Goal: Check status: Check status

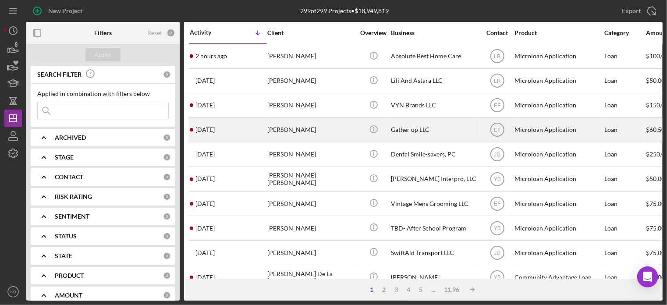
click at [393, 130] on div "Gather up LLC" at bounding box center [435, 129] width 88 height 23
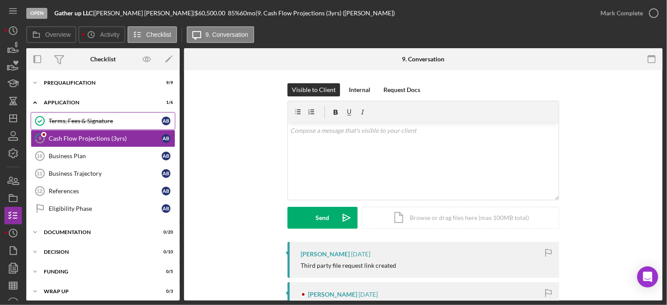
click at [58, 115] on link "Terms, Fees & Signature Terms, Fees & Signature A B" at bounding box center [103, 121] width 145 height 18
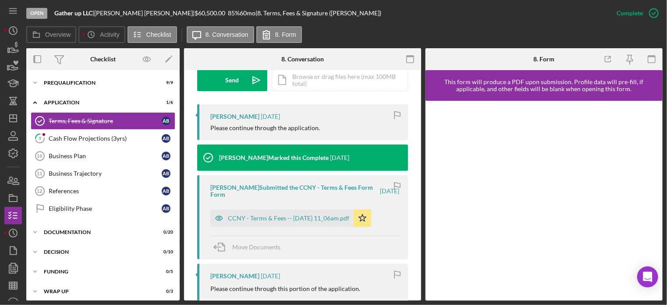
scroll to position [277, 0]
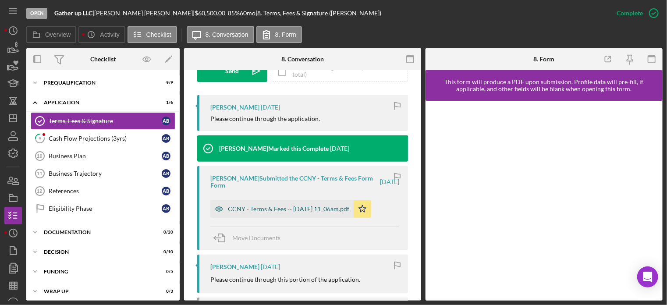
click at [288, 209] on div "CCNY - Terms & Fees -- [DATE] 11_06am.pdf" at bounding box center [288, 208] width 121 height 7
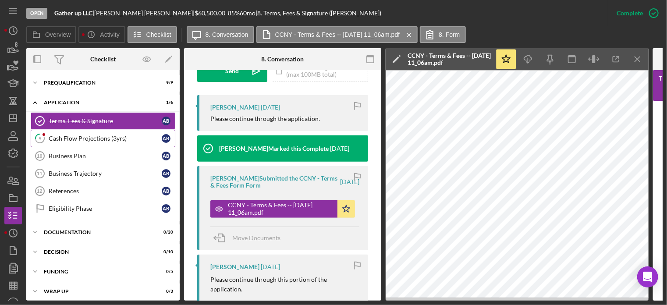
click at [99, 141] on div "Cash Flow Projections (3yrs)" at bounding box center [105, 138] width 113 height 7
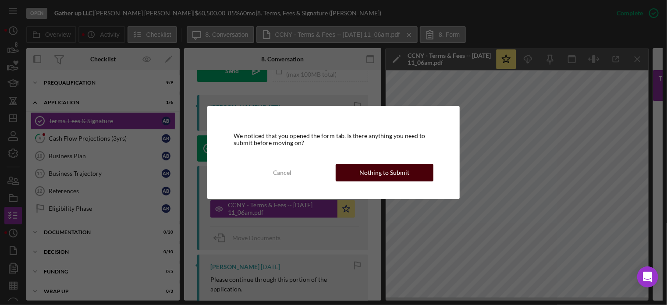
drag, startPoint x: 361, startPoint y: 173, endPoint x: 354, endPoint y: 173, distance: 7.0
click at [354, 173] on button "Nothing to Submit" at bounding box center [385, 173] width 98 height 18
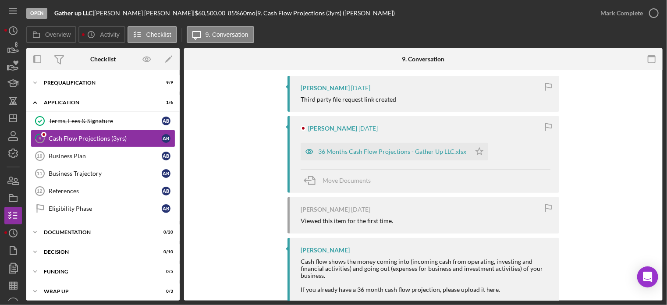
scroll to position [190, 0]
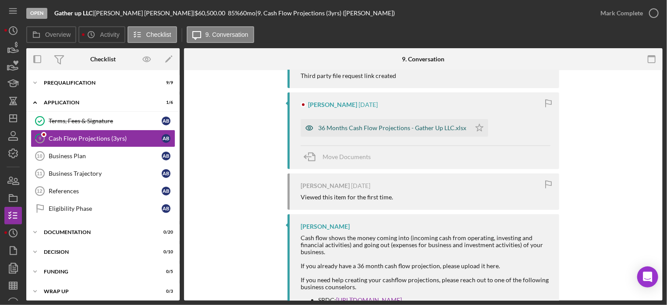
click at [426, 126] on div "36 Months Cash Flow Projections - Gather Up LLC.xlsx" at bounding box center [392, 127] width 148 height 7
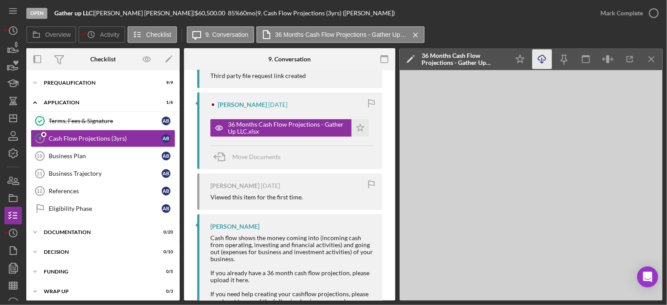
click at [543, 57] on icon "Icon/Download" at bounding box center [542, 59] width 20 height 20
click at [35, 102] on polyline at bounding box center [35, 103] width 3 height 2
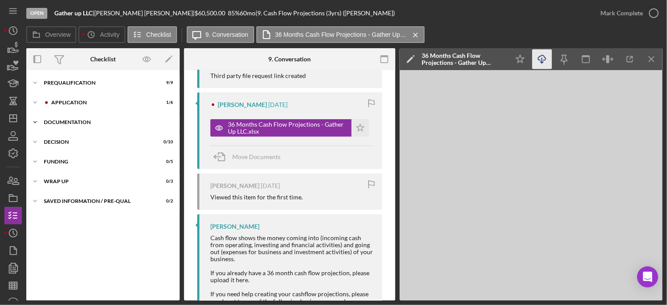
click at [35, 124] on icon "Icon/Expander" at bounding box center [35, 122] width 18 height 18
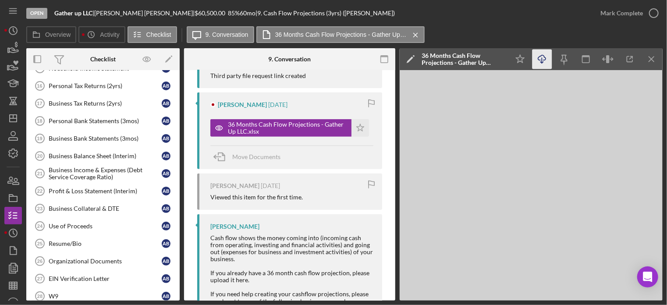
scroll to position [0, 0]
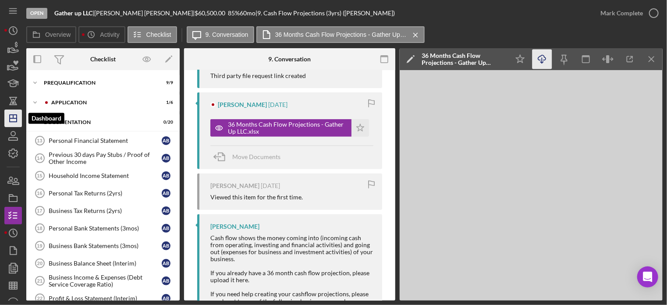
click at [12, 117] on icon "Icon/Dashboard" at bounding box center [13, 118] width 22 height 22
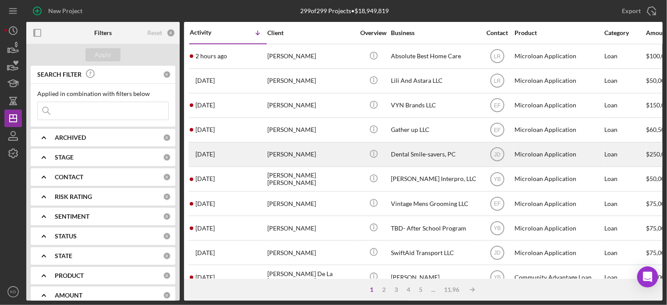
click at [408, 153] on div "Dental Smile-savers, PC" at bounding box center [435, 154] width 88 height 23
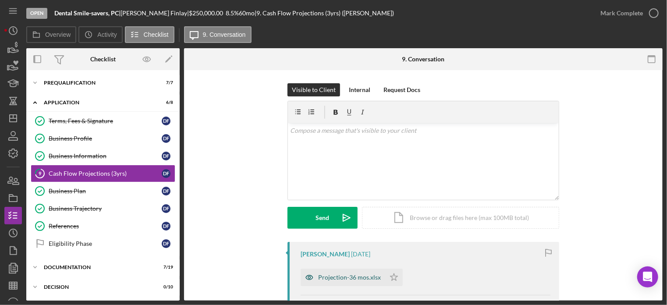
click at [345, 278] on div "Projection-36 mos.xlsx" at bounding box center [349, 277] width 63 height 7
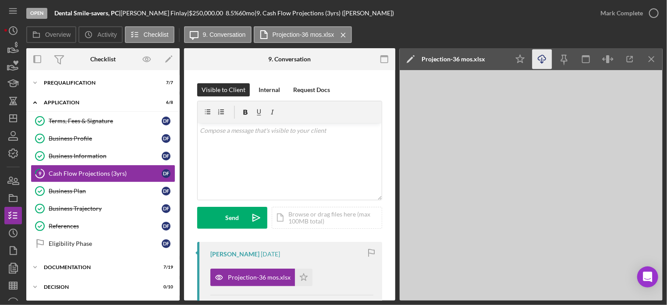
click at [542, 60] on icon "Icon/Download" at bounding box center [542, 59] width 20 height 20
click at [77, 189] on div "Business Plan" at bounding box center [105, 190] width 113 height 7
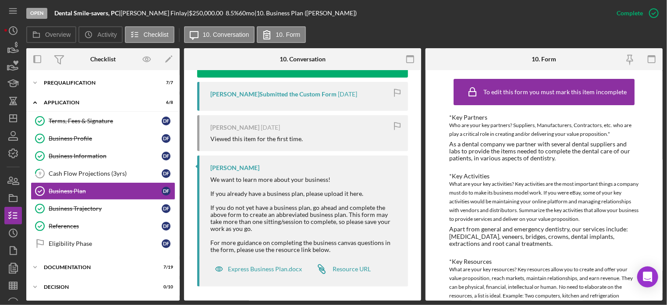
scroll to position [324, 0]
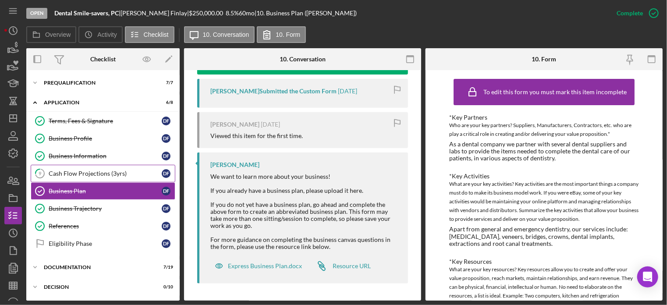
click at [64, 173] on div "Cash Flow Projections (3yrs)" at bounding box center [105, 173] width 113 height 7
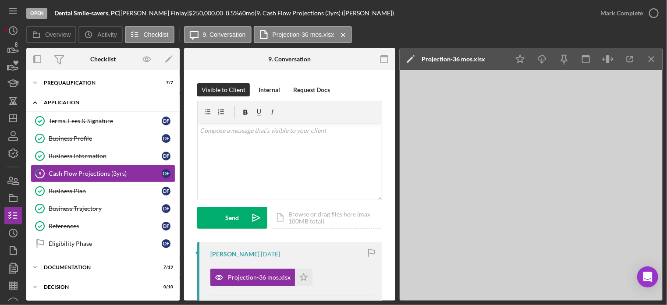
click at [37, 100] on icon "Icon/Expander" at bounding box center [35, 103] width 18 height 18
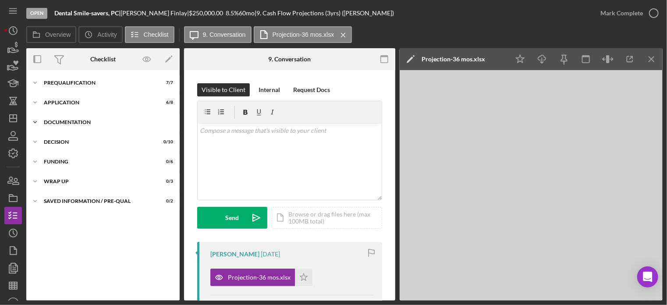
click at [35, 84] on polyline at bounding box center [35, 83] width 3 height 2
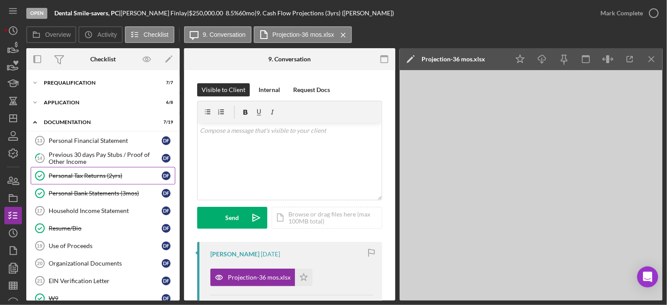
click at [80, 176] on div "Personal Tax Returns (2yrs)" at bounding box center [105, 175] width 113 height 7
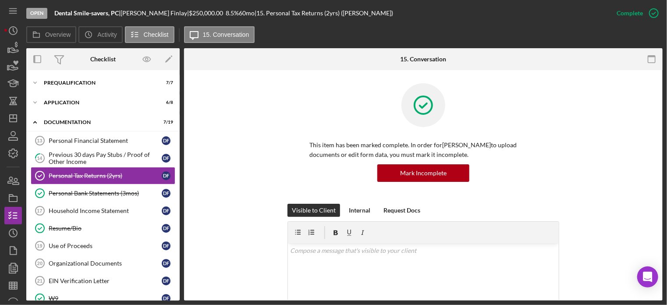
drag, startPoint x: 662, startPoint y: 150, endPoint x: 661, endPoint y: 176, distance: 25.4
click at [661, 176] on div "Open Dental Smile-savers, PC | [PERSON_NAME] | $250,000.00 8.5 % 60 mo | 15. Pe…" at bounding box center [333, 152] width 667 height 305
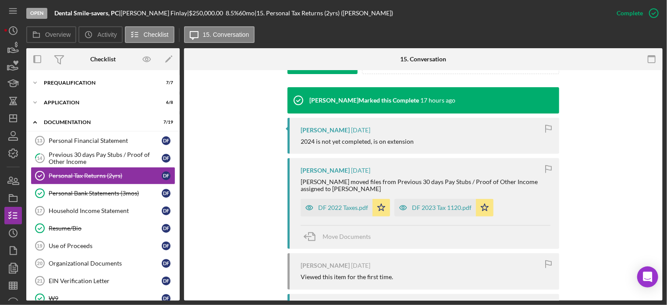
scroll to position [338, 0]
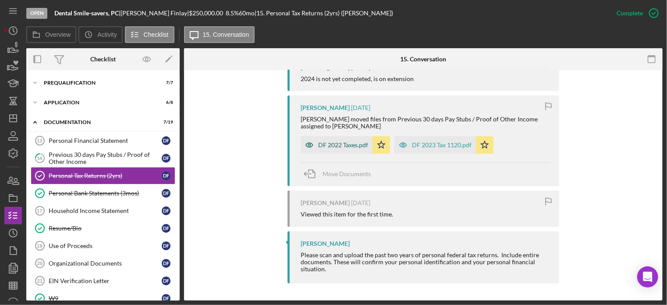
click at [336, 144] on div "DF 2022 Taxes.pdf" at bounding box center [343, 144] width 50 height 7
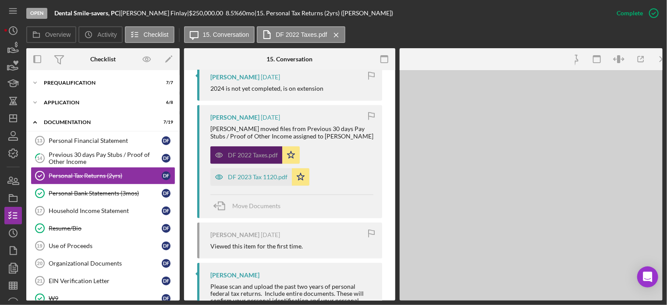
scroll to position [347, 0]
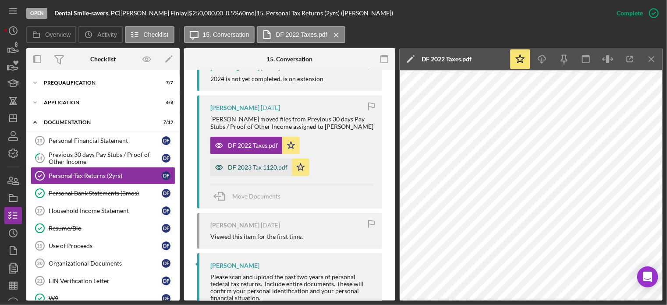
click at [243, 166] on div "DF 2023 Tax 1120.pdf" at bounding box center [258, 167] width 60 height 7
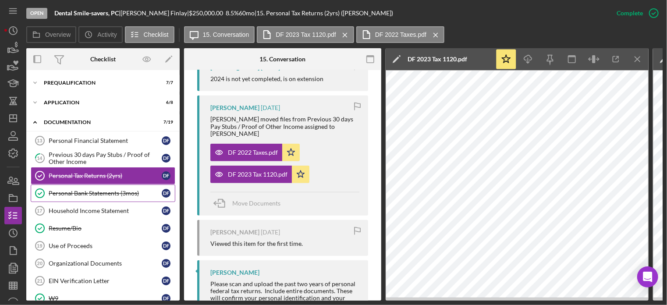
click at [86, 190] on div "Personal Bank Statements (3mos)" at bounding box center [105, 193] width 113 height 7
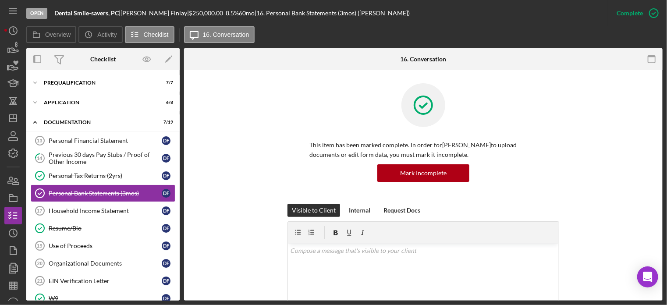
drag, startPoint x: 659, startPoint y: 153, endPoint x: 659, endPoint y: 162, distance: 8.8
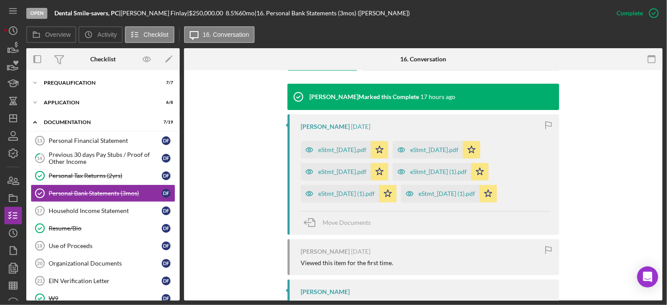
scroll to position [282, 0]
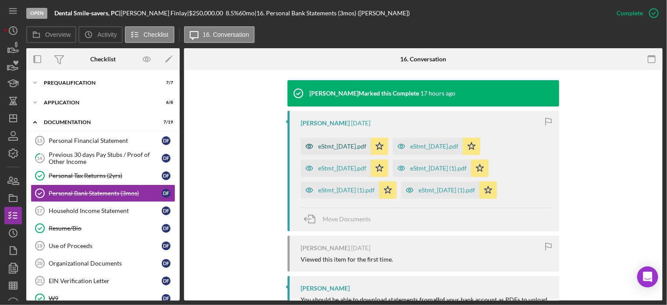
click at [364, 145] on div "eStmt_[DATE].pdf" at bounding box center [342, 146] width 48 height 7
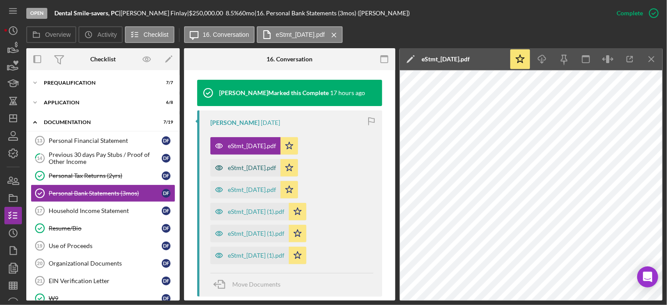
click at [275, 169] on div "eStmt_[DATE].pdf" at bounding box center [252, 167] width 48 height 7
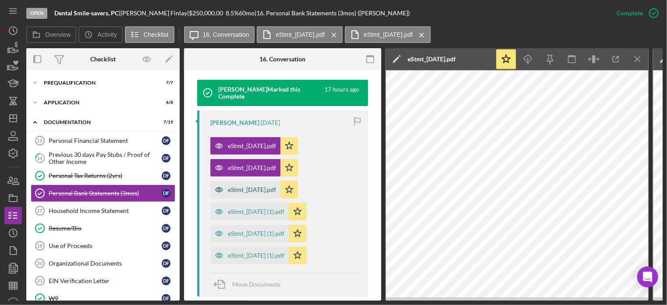
click at [252, 190] on div "eStmt_[DATE].pdf" at bounding box center [252, 189] width 48 height 7
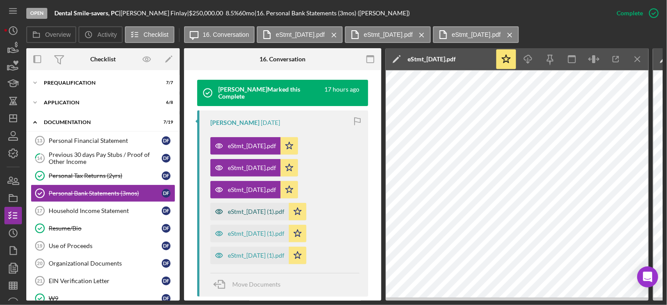
click at [247, 213] on div "eStmt_[DATE] (1).pdf" at bounding box center [256, 211] width 57 height 7
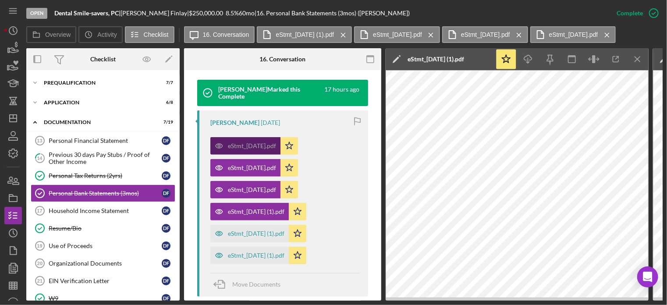
click at [250, 145] on div "eStmt_[DATE].pdf" at bounding box center [252, 145] width 48 height 7
click at [639, 59] on icon "Icon/Menu Close" at bounding box center [638, 59] width 20 height 20
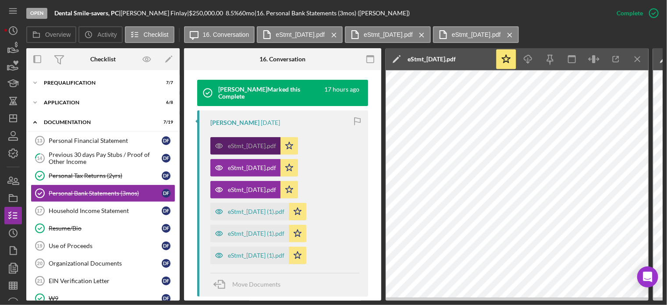
click at [236, 143] on div "eStmt_[DATE].pdf" at bounding box center [252, 145] width 48 height 7
click at [637, 60] on icon "Icon/Menu Close" at bounding box center [638, 59] width 20 height 20
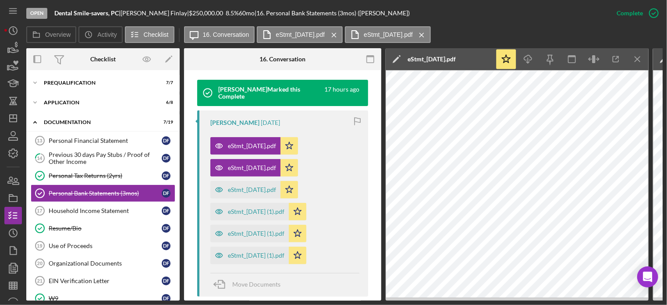
click at [637, 60] on icon "Icon/Menu Close" at bounding box center [638, 59] width 20 height 20
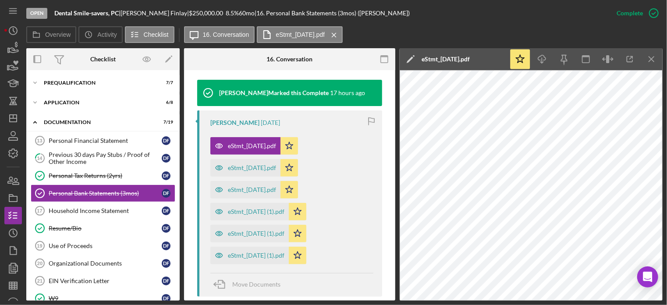
click at [637, 60] on icon "button" at bounding box center [630, 59] width 20 height 20
click at [245, 211] on div "eStmt_[DATE] (1).pdf" at bounding box center [256, 211] width 57 height 7
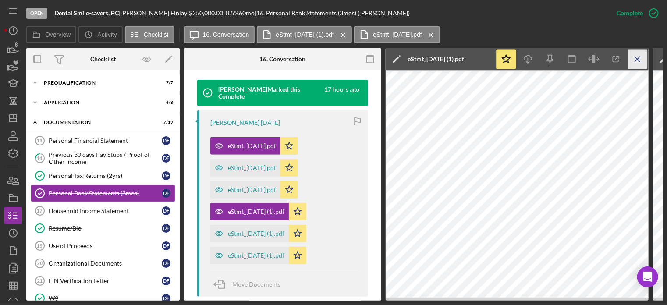
click at [636, 60] on line "button" at bounding box center [637, 59] width 5 height 5
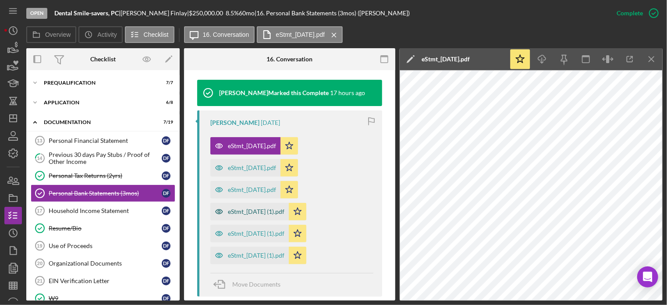
click at [278, 212] on div "eStmt_[DATE] (1).pdf" at bounding box center [256, 211] width 57 height 7
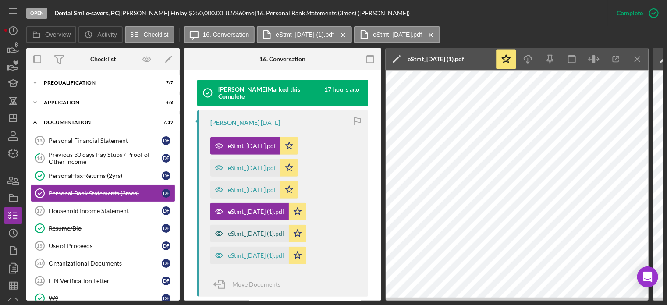
click at [275, 235] on div "eStmt_[DATE] (1).pdf" at bounding box center [256, 233] width 57 height 7
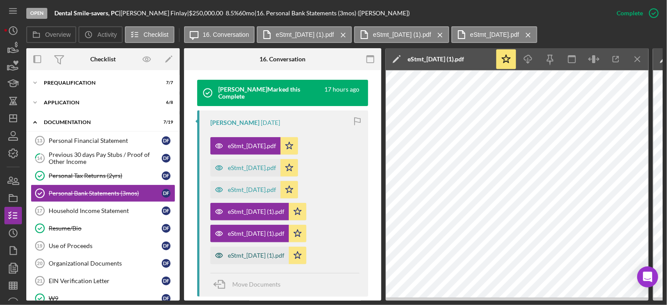
click at [280, 250] on div "eStmt_[DATE] (1).pdf" at bounding box center [249, 256] width 78 height 18
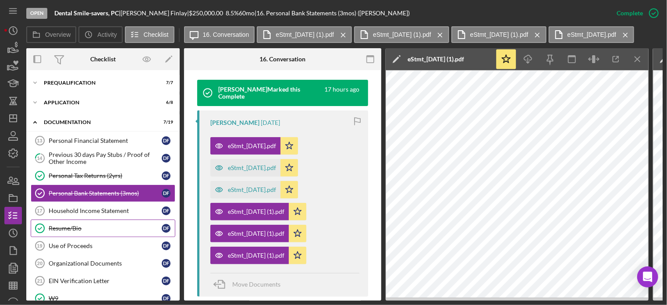
click at [78, 226] on div "Resume/Bio" at bounding box center [105, 228] width 113 height 7
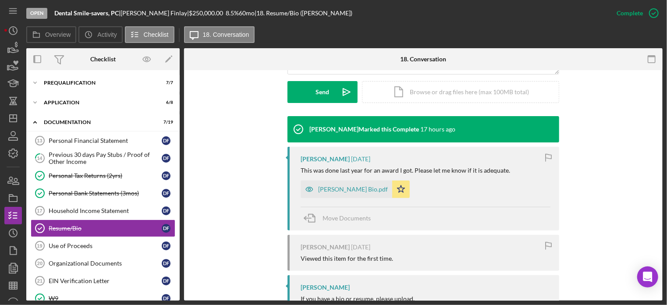
scroll to position [272, 0]
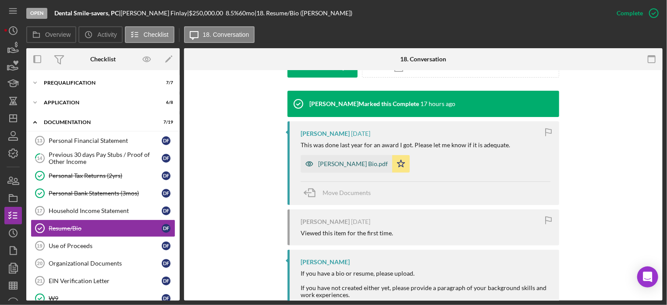
click at [328, 162] on div "[PERSON_NAME] Bio.pdf" at bounding box center [353, 163] width 70 height 7
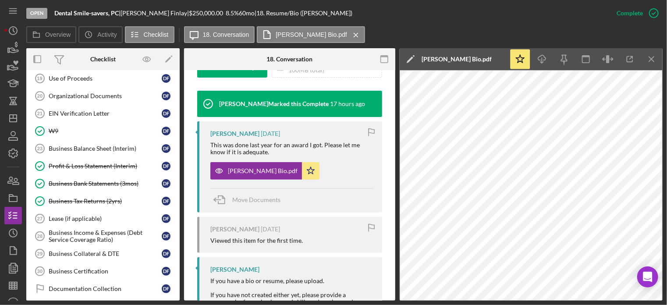
scroll to position [179, 0]
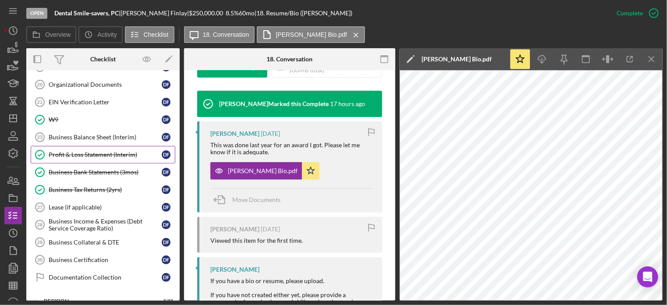
click at [81, 152] on div "Profit & Loss Statement (Interim)" at bounding box center [105, 154] width 113 height 7
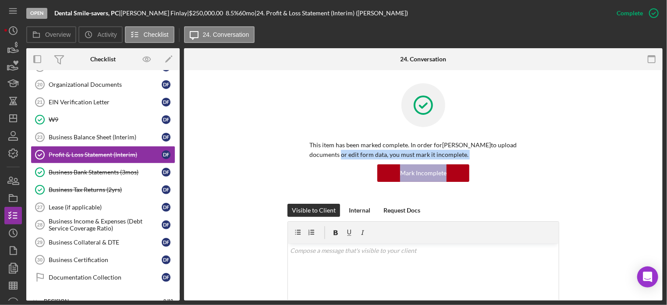
drag, startPoint x: 660, startPoint y: 143, endPoint x: 654, endPoint y: 175, distance: 32.1
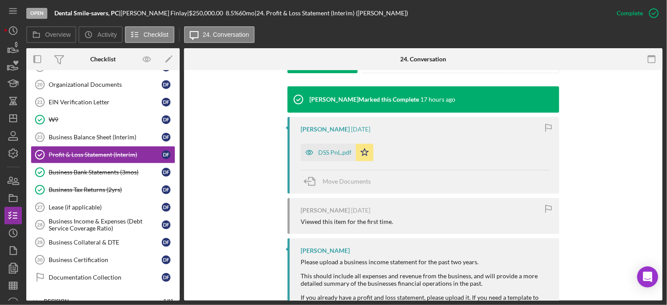
scroll to position [314, 0]
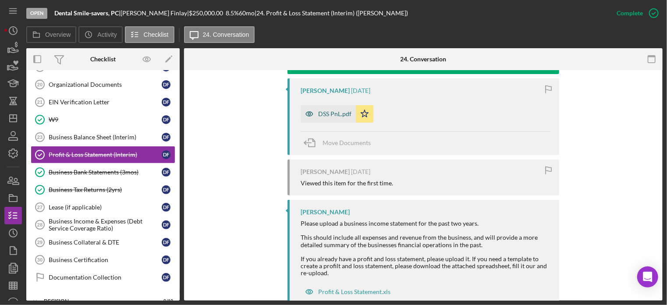
click at [330, 117] on div "DSS PnL.pdf" at bounding box center [334, 113] width 33 height 7
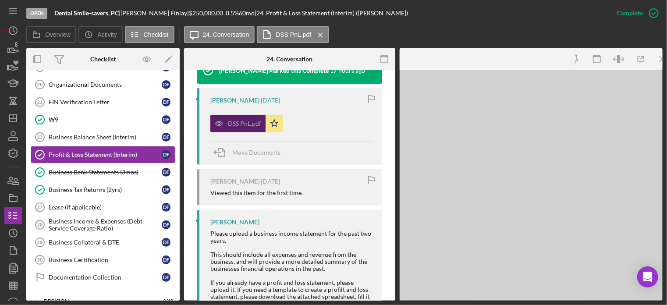
scroll to position [324, 0]
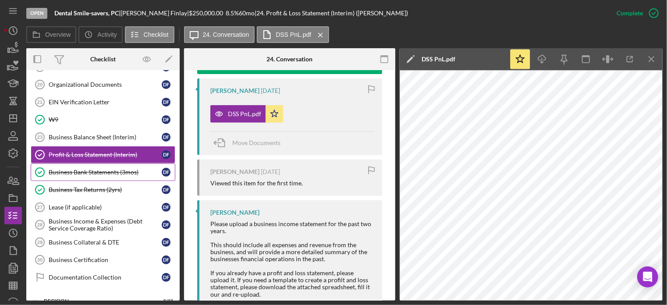
click at [76, 169] on div "Business Bank Statements (3mos)" at bounding box center [105, 172] width 113 height 7
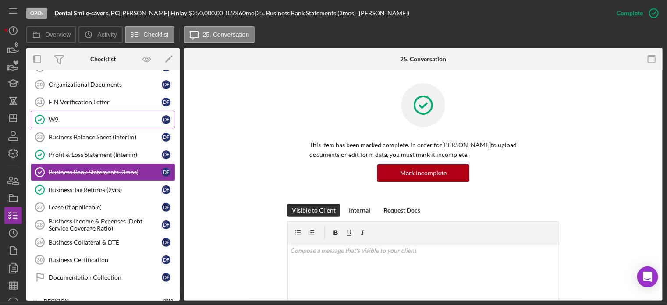
click at [55, 116] on div "W9" at bounding box center [105, 119] width 113 height 7
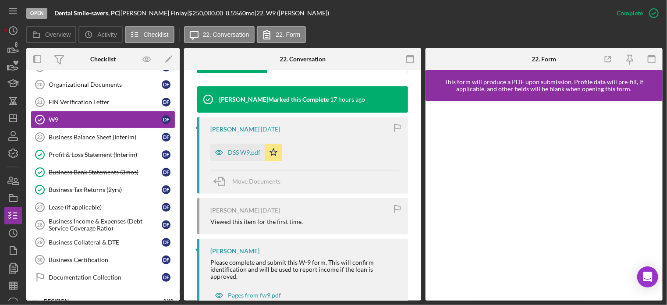
scroll to position [296, 0]
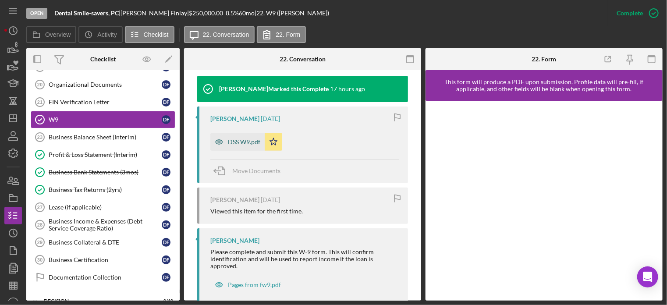
click at [251, 142] on div "DSS W9.pdf" at bounding box center [244, 141] width 32 height 7
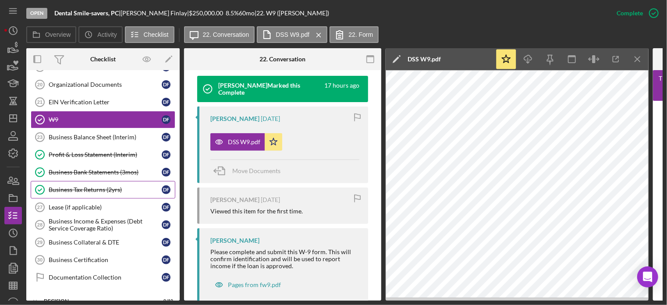
click at [72, 188] on div "Business Tax Returns (2yrs)" at bounding box center [105, 189] width 113 height 7
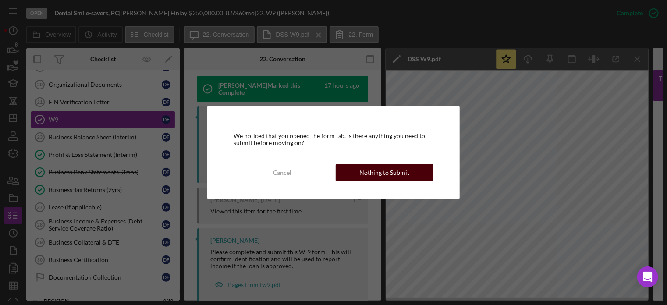
click at [391, 173] on div "Nothing to Submit" at bounding box center [385, 173] width 50 height 18
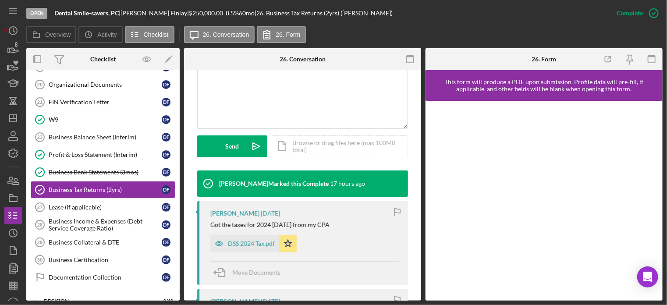
scroll to position [403, 0]
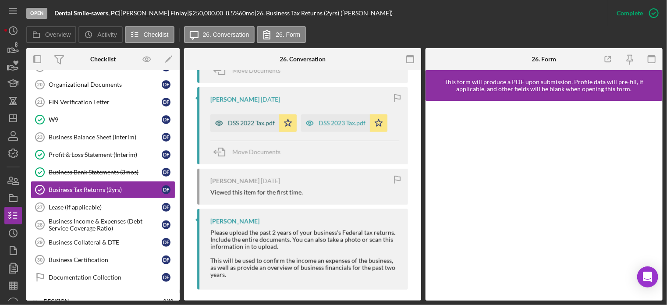
click at [243, 120] on div "DSS 2022 Tax.pdf" at bounding box center [251, 123] width 47 height 7
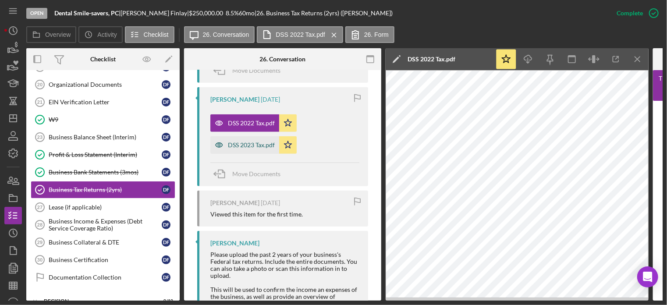
click at [235, 145] on div "DSS 2023 Tax.pdf" at bounding box center [251, 144] width 47 height 7
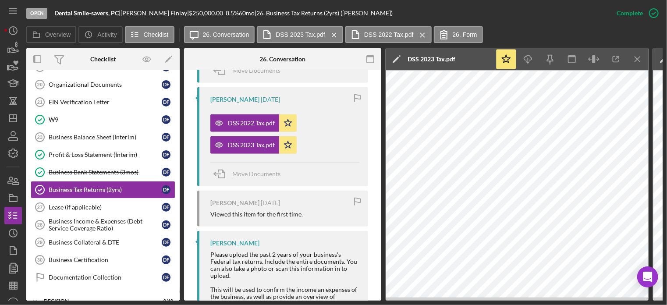
scroll to position [204, 0]
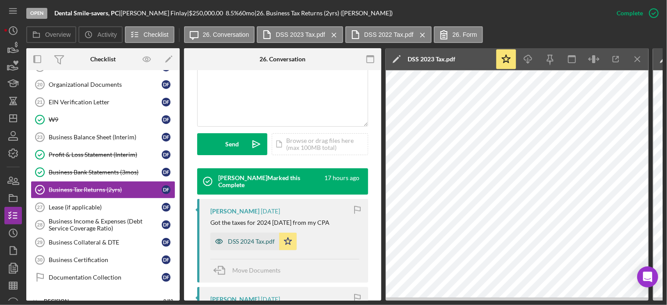
click at [246, 245] on div "DSS 2024 Tax.pdf" at bounding box center [244, 242] width 69 height 18
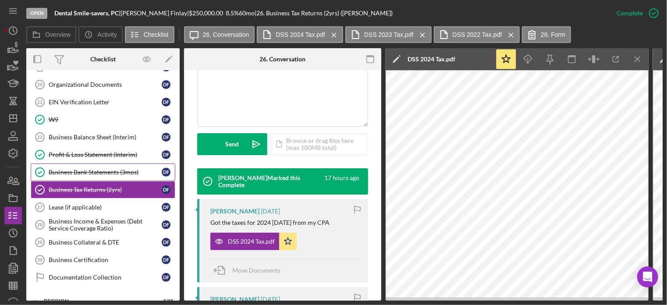
click at [88, 169] on div "Business Bank Statements (3mos)" at bounding box center [105, 172] width 113 height 7
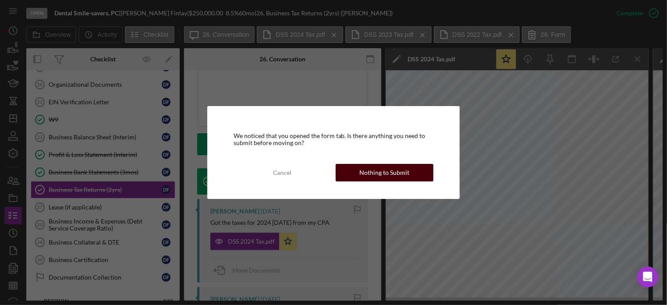
click at [401, 173] on div "Nothing to Submit" at bounding box center [385, 173] width 50 height 18
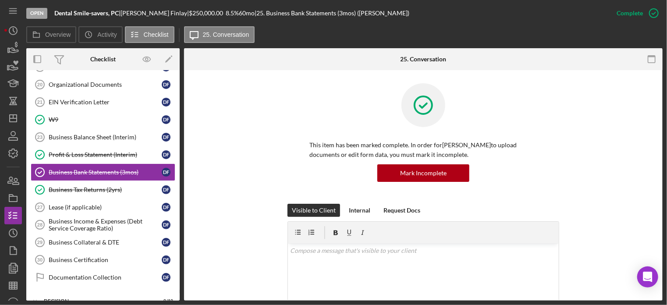
scroll to position [201, 0]
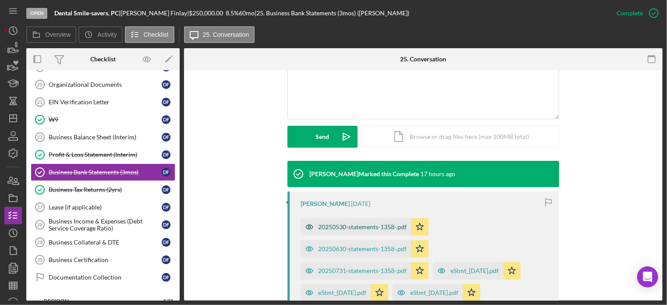
click at [338, 226] on div "20250530-statements-1358-.pdf" at bounding box center [362, 226] width 88 height 7
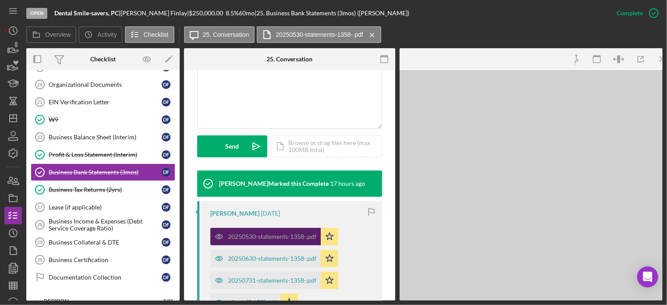
scroll to position [212, 0]
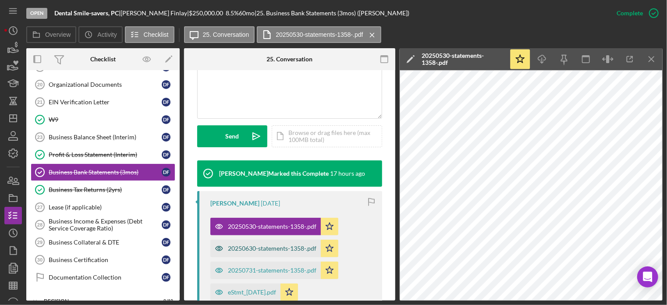
click at [254, 250] on div "20250630-statements-1358-.pdf" at bounding box center [272, 248] width 88 height 7
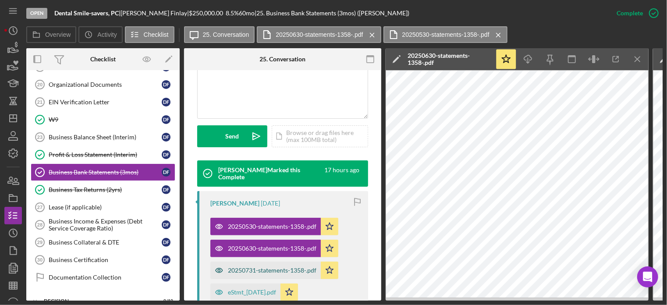
click at [245, 269] on div "20250731-statements-1358-.pdf" at bounding box center [272, 270] width 88 height 7
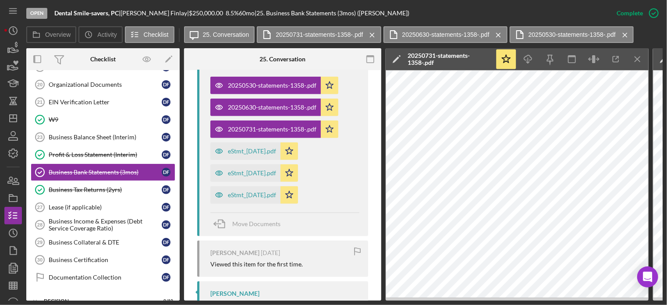
scroll to position [368, 0]
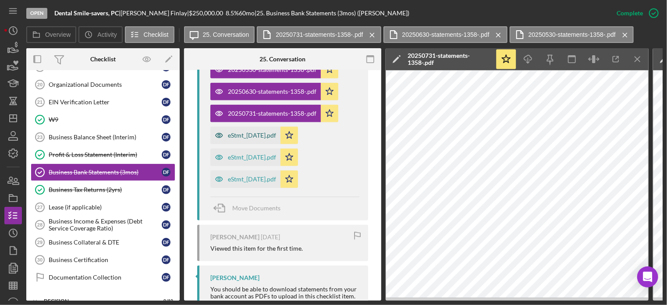
click at [248, 136] on div "eStmt_[DATE].pdf" at bounding box center [252, 135] width 48 height 7
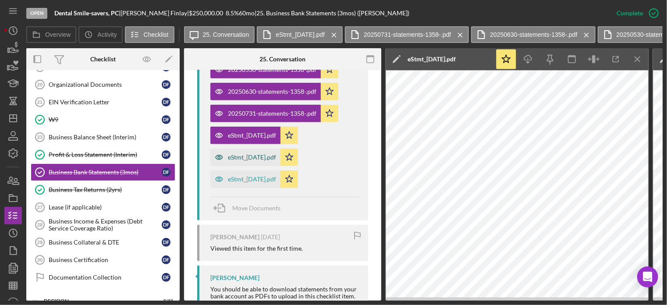
click at [244, 156] on div "eStmt_[DATE].pdf" at bounding box center [252, 157] width 48 height 7
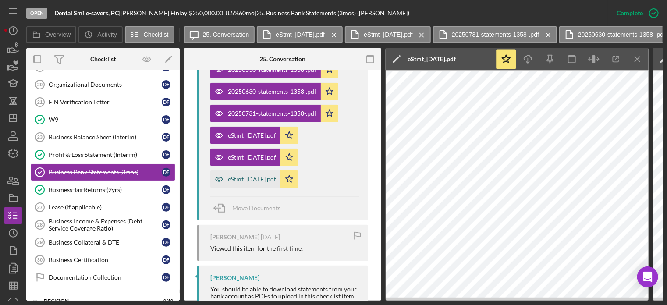
click at [258, 177] on div "eStmt_[DATE].pdf" at bounding box center [252, 179] width 48 height 7
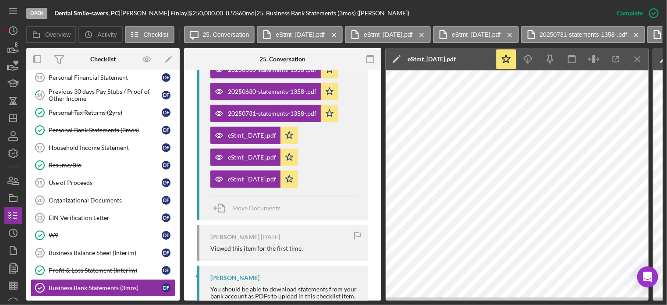
scroll to position [2, 0]
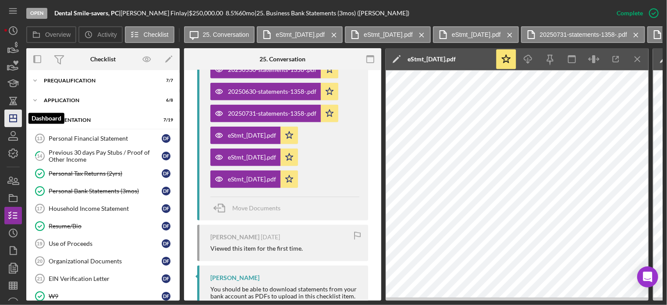
click at [10, 116] on polygon "button" at bounding box center [13, 118] width 7 height 7
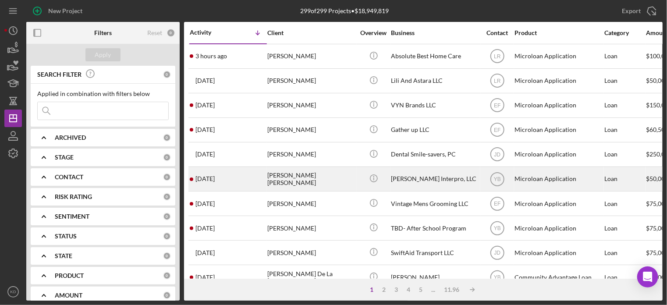
click at [294, 178] on div "[PERSON_NAME] [PERSON_NAME]" at bounding box center [311, 178] width 88 height 23
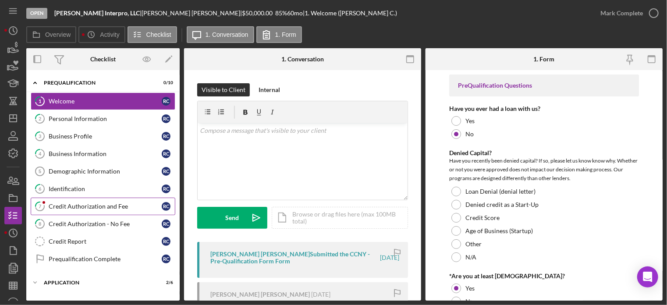
click at [85, 201] on link "7 Credit Authorization and Fee R C" at bounding box center [103, 207] width 145 height 18
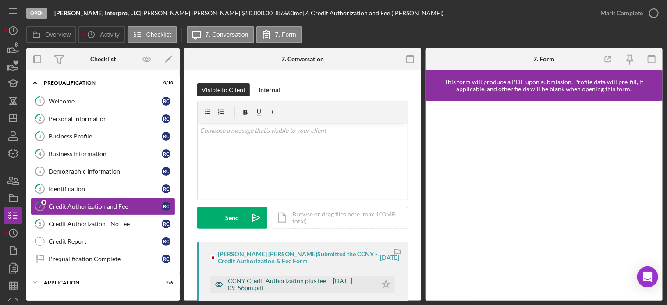
click at [336, 283] on div "CCNY Credit Authorization plus fee -- [DATE] 09_56pm.pdf" at bounding box center [300, 284] width 145 height 14
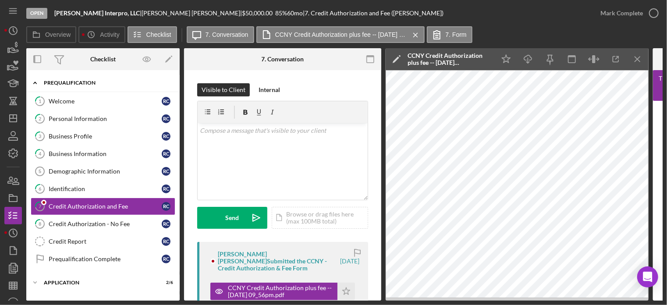
click at [34, 83] on polyline at bounding box center [35, 83] width 3 height 2
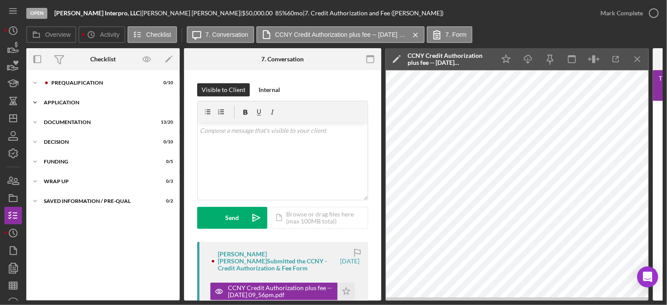
click at [35, 101] on icon "Icon/Expander" at bounding box center [35, 103] width 18 height 18
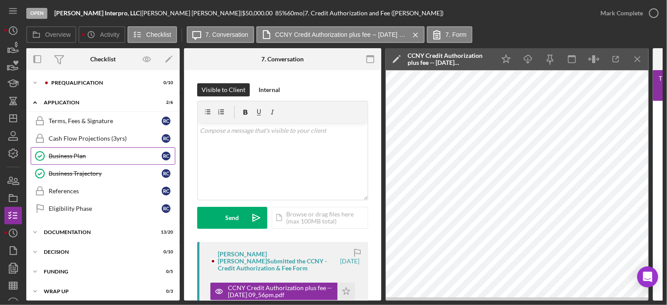
click at [65, 155] on div "Business Plan" at bounding box center [105, 155] width 113 height 7
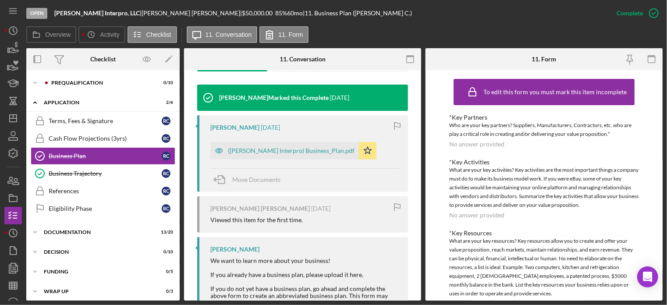
scroll to position [330, 0]
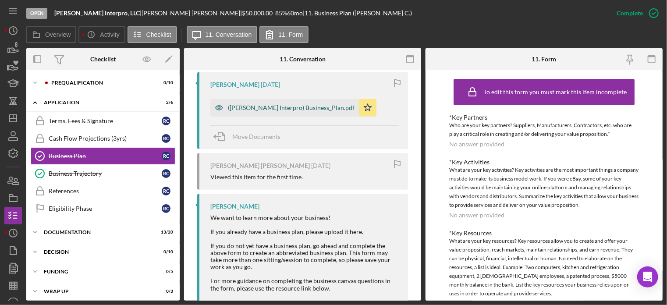
click at [264, 106] on div "([PERSON_NAME] Interpro) Business_Plan.pdf" at bounding box center [291, 107] width 127 height 7
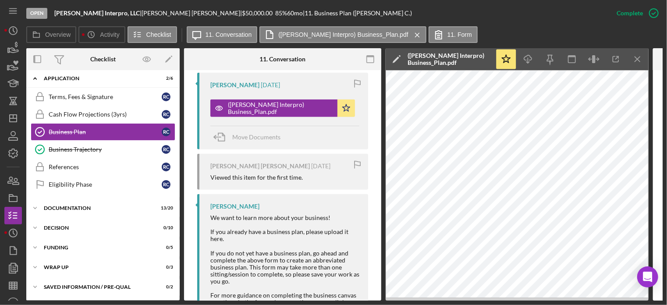
scroll to position [0, 0]
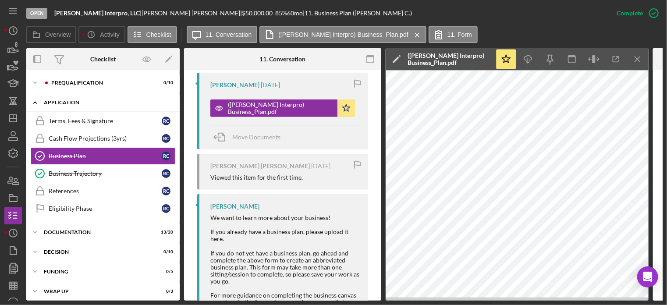
click at [34, 102] on icon "Icon/Expander" at bounding box center [35, 103] width 18 height 18
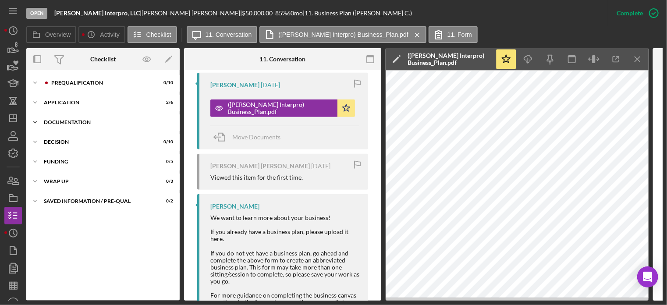
click at [35, 121] on icon "Icon/Expander" at bounding box center [35, 122] width 18 height 18
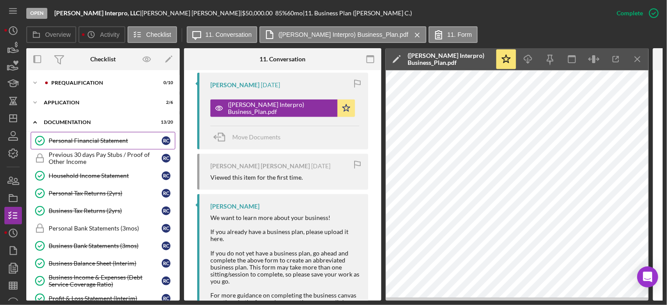
click at [91, 140] on div "Personal Financial Statement" at bounding box center [105, 140] width 113 height 7
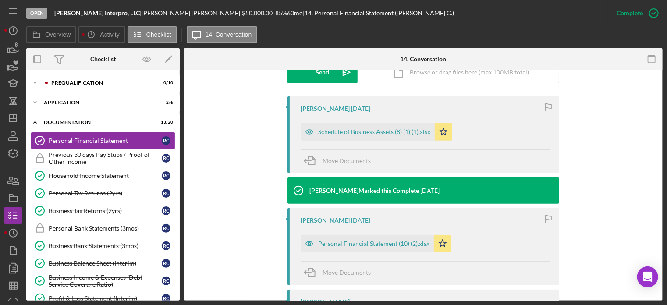
scroll to position [290, 0]
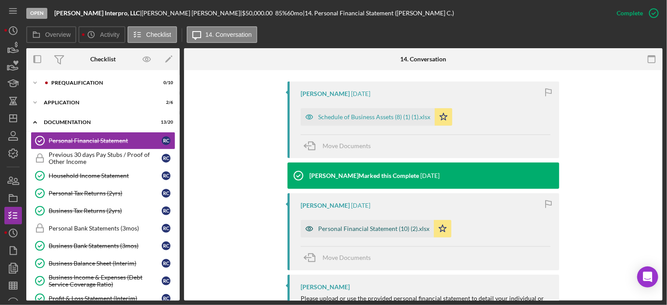
click at [391, 225] on div "Personal Financial Statement (10) (2).xlsx" at bounding box center [373, 228] width 111 height 7
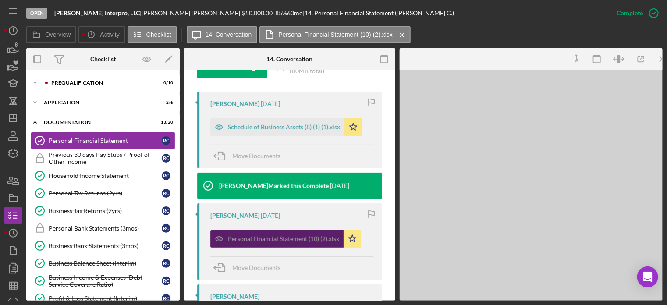
scroll to position [300, 0]
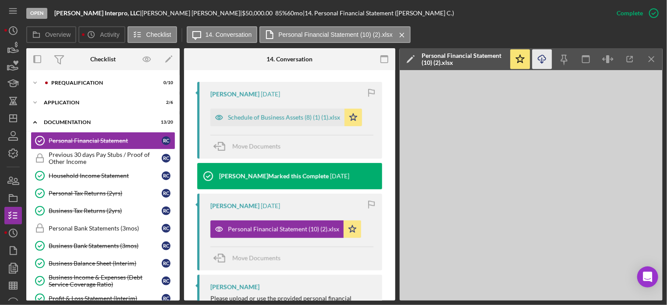
click at [543, 57] on icon "Icon/Download" at bounding box center [542, 59] width 20 height 20
click at [96, 175] on div "Household Income Statement" at bounding box center [105, 175] width 113 height 7
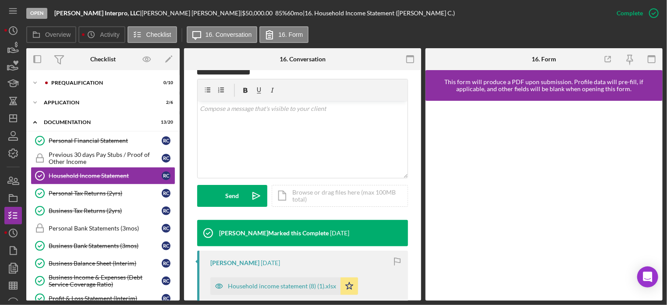
scroll to position [181, 0]
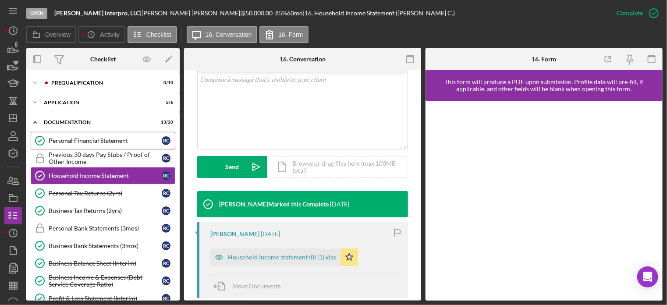
click at [100, 140] on div "Personal Financial Statement" at bounding box center [105, 140] width 113 height 7
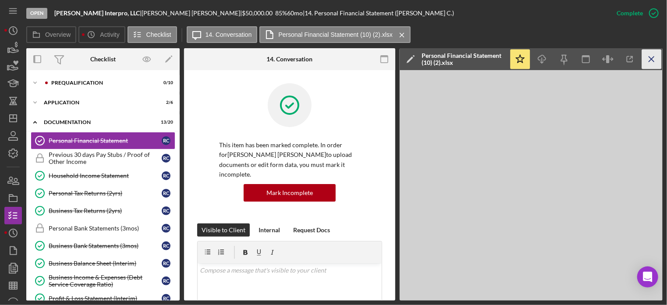
click at [650, 57] on icon "Icon/Menu Close" at bounding box center [652, 59] width 20 height 20
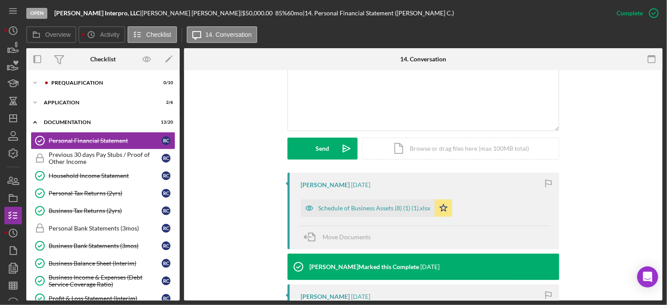
scroll to position [251, 0]
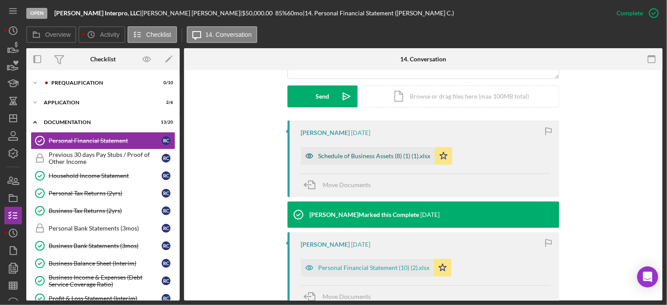
click at [357, 152] on div "Schedule of Business Assets (8) (1) (1).xlsx" at bounding box center [374, 155] width 112 height 7
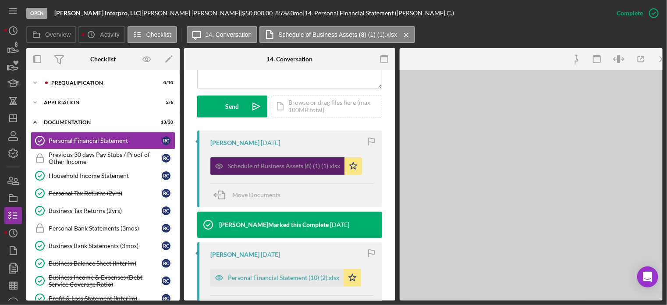
scroll to position [261, 0]
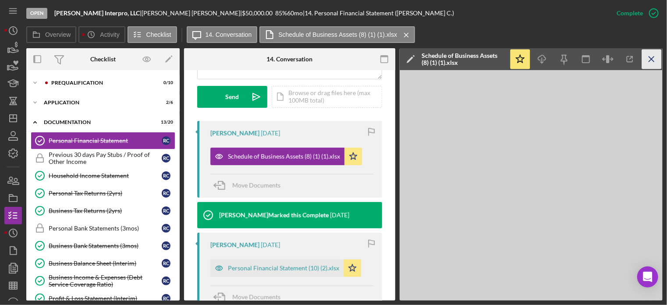
click at [649, 60] on icon "Icon/Menu Close" at bounding box center [652, 59] width 20 height 20
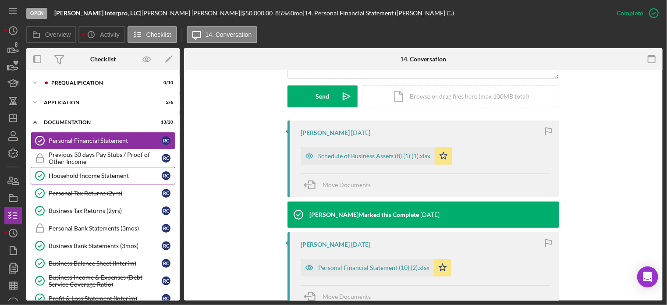
click at [67, 173] on div "Household Income Statement" at bounding box center [105, 175] width 113 height 7
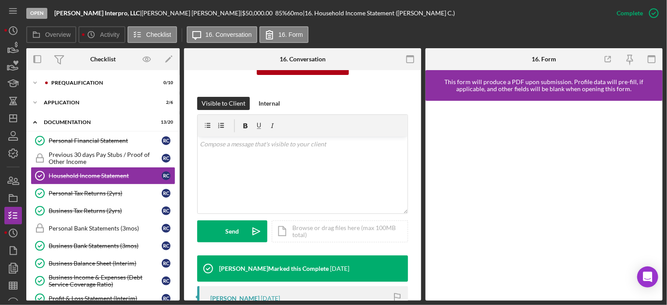
scroll to position [229, 0]
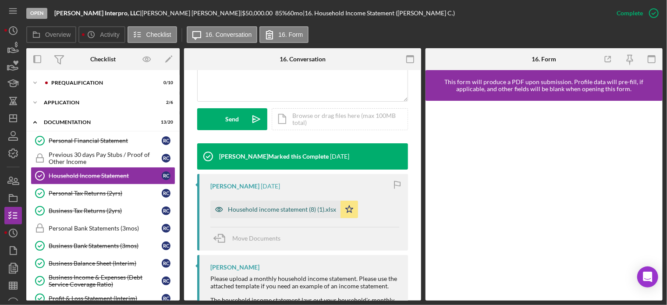
click at [238, 211] on div "Household income statement (8) (1).xlsx" at bounding box center [282, 209] width 108 height 7
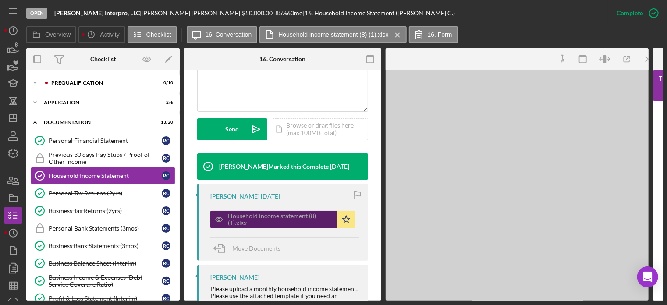
scroll to position [238, 0]
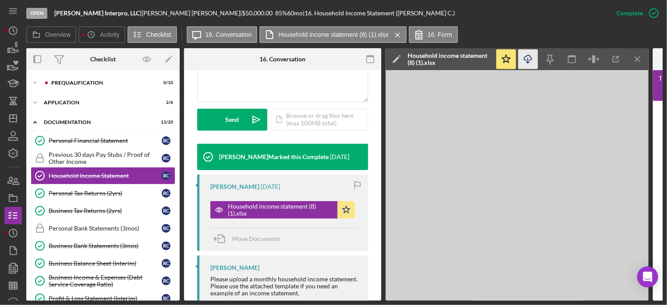
click at [526, 54] on icon "Icon/Download" at bounding box center [528, 59] width 20 height 20
click at [97, 187] on link "Personal Tax Returns (2yrs) Personal Tax Returns (2yrs) R C" at bounding box center [103, 193] width 145 height 18
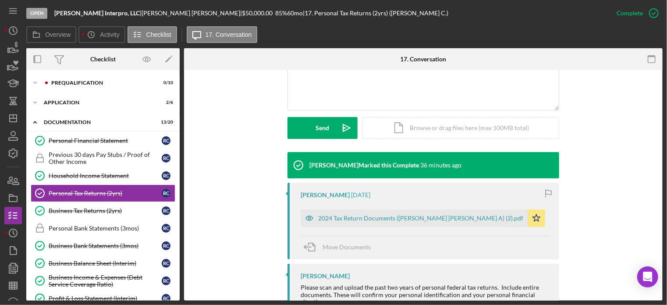
scroll to position [243, 0]
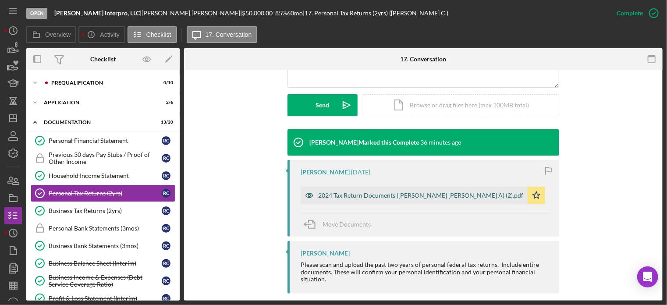
click at [419, 192] on div "2024 Tax Return Documents ([PERSON_NAME] [PERSON_NAME] A) (2).pdf" at bounding box center [420, 195] width 205 height 7
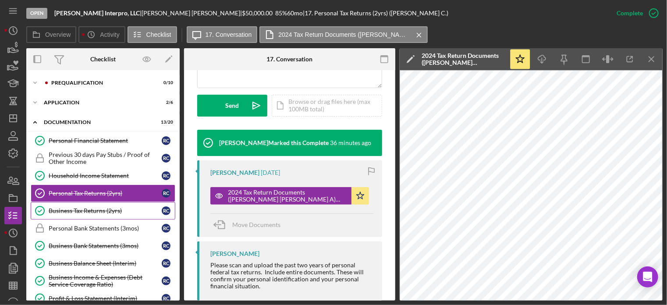
click at [77, 208] on div "Business Tax Returns (2yrs)" at bounding box center [105, 210] width 113 height 7
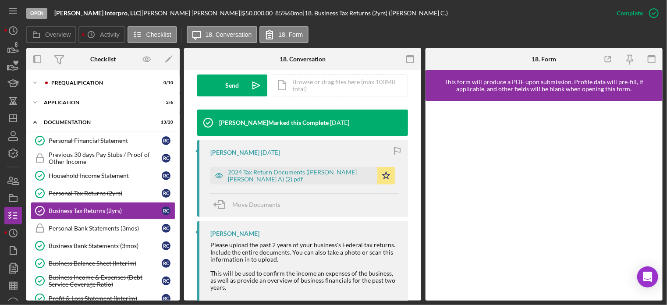
scroll to position [265, 0]
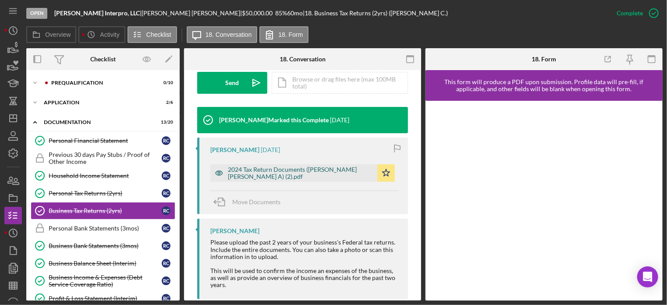
click at [294, 170] on div "2024 Tax Return Documents ([PERSON_NAME] [PERSON_NAME] A) (2).pdf" at bounding box center [300, 173] width 145 height 14
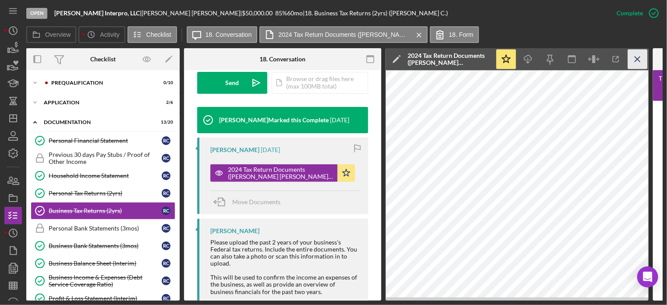
click at [635, 58] on icon "Icon/Menu Close" at bounding box center [638, 59] width 20 height 20
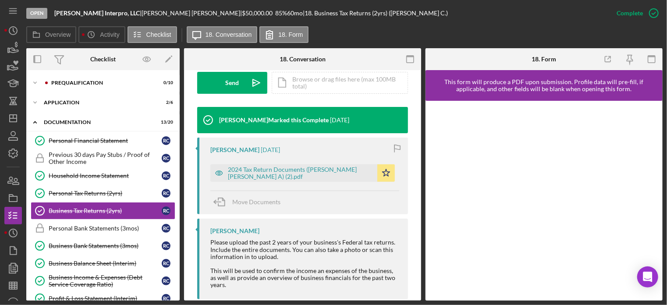
scroll to position [64, 0]
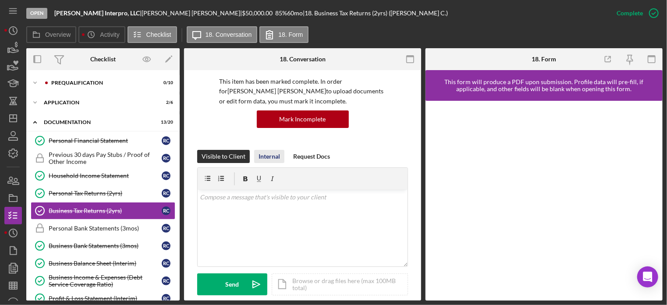
click at [268, 155] on div "Internal" at bounding box center [268, 156] width 21 height 13
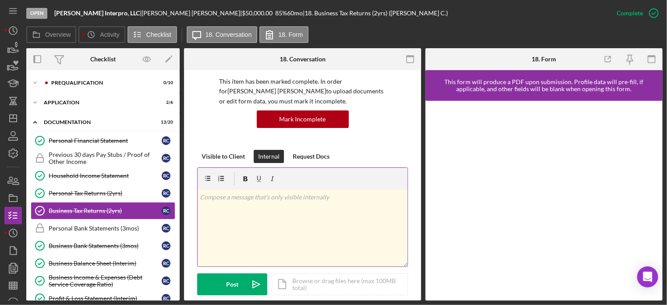
click at [220, 196] on p at bounding box center [302, 197] width 205 height 10
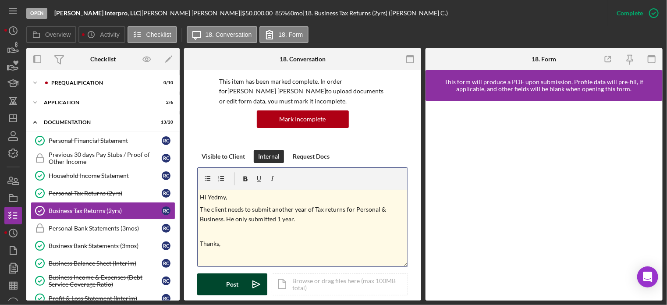
click at [232, 283] on div "Post" at bounding box center [232, 284] width 12 height 22
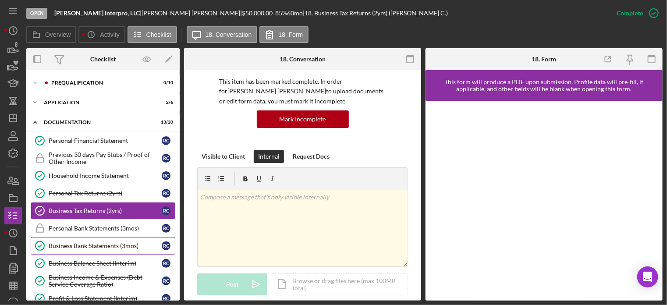
click at [83, 242] on div "Business Bank Statements (3mos)" at bounding box center [105, 245] width 113 height 7
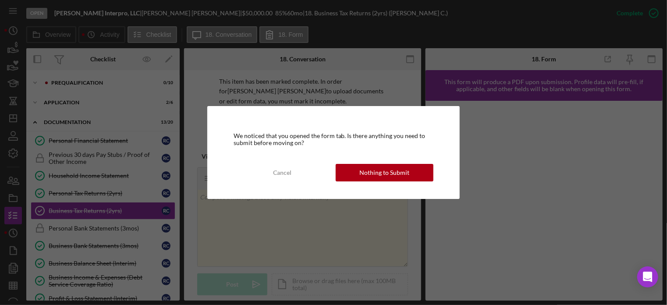
click at [360, 183] on div "We noticed that you opened the form tab. Is there anything you need to submit b…" at bounding box center [333, 152] width 253 height 93
click at [360, 170] on button "Nothing to Submit" at bounding box center [385, 173] width 98 height 18
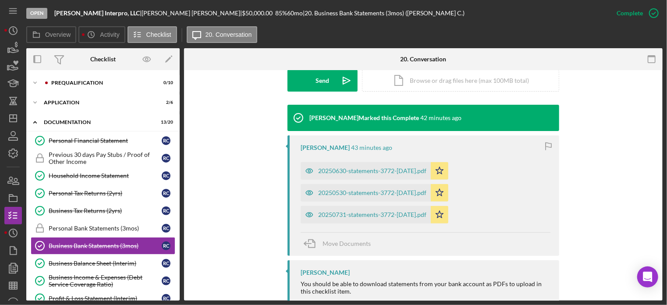
scroll to position [285, 0]
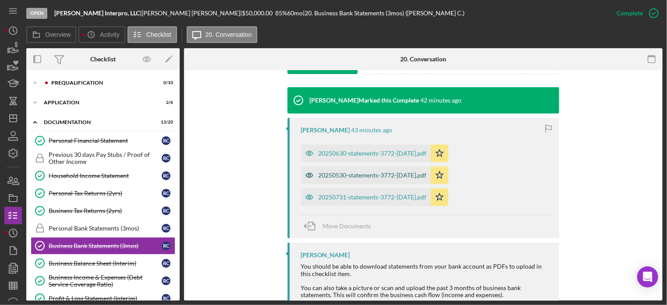
click at [357, 172] on div "20250530-statements-3772-[DATE].pdf" at bounding box center [372, 175] width 108 height 7
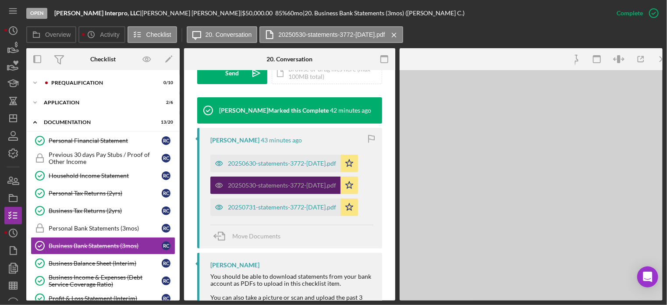
scroll to position [294, 0]
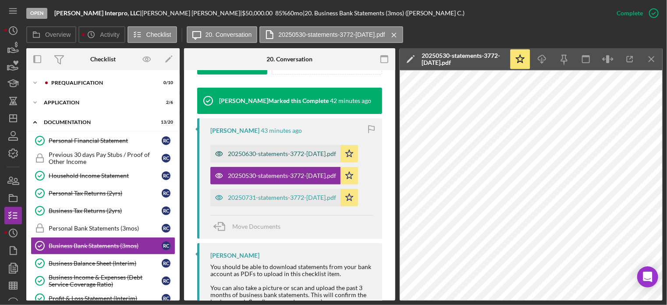
click at [304, 150] on div "20250630-statements-3772-[DATE].pdf" at bounding box center [282, 153] width 108 height 7
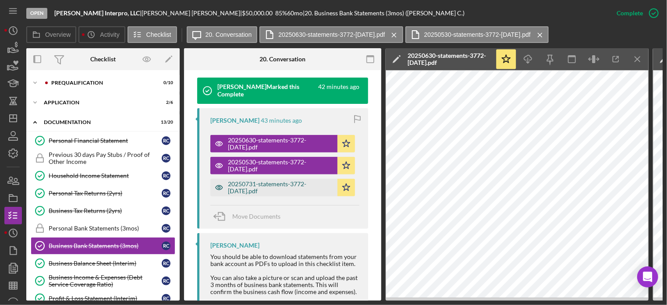
click at [306, 186] on div "20250731-statements-3772-[DATE].pdf" at bounding box center [280, 187] width 105 height 14
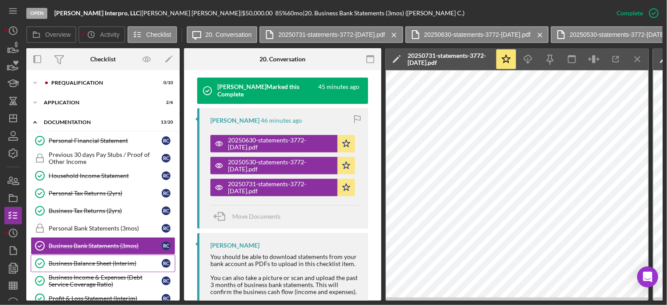
click at [84, 261] on div "Business Balance Sheet (Interim)" at bounding box center [105, 263] width 113 height 7
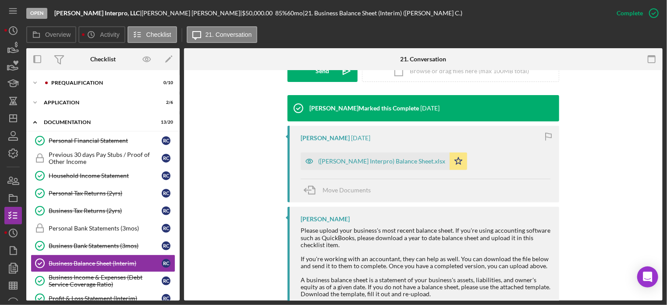
scroll to position [279, 0]
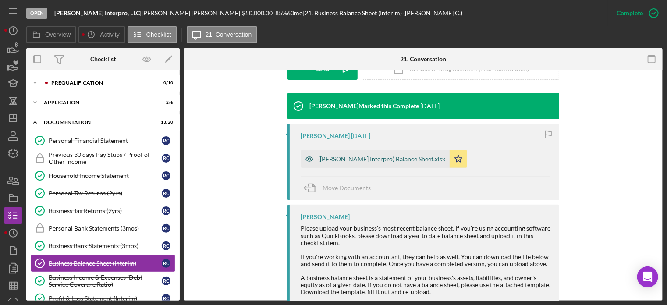
click at [343, 155] on div "([PERSON_NAME] Interpro) Balance Sheet.xlsx" at bounding box center [381, 158] width 127 height 7
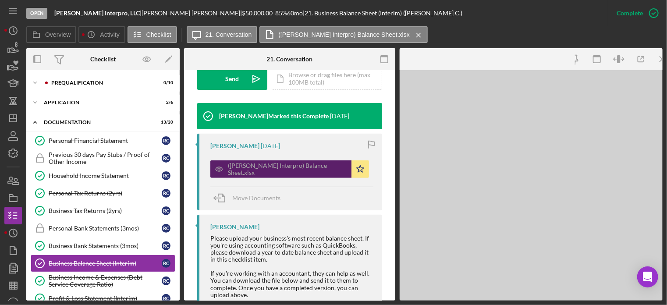
scroll to position [289, 0]
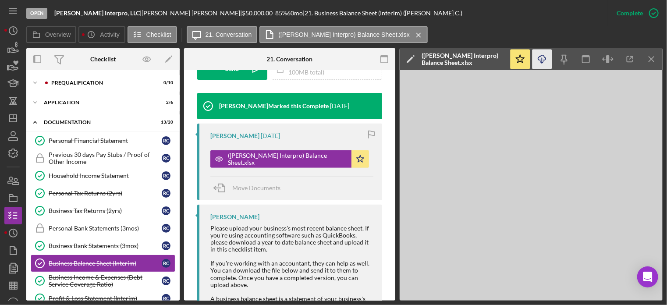
click at [544, 58] on icon "Icon/Download" at bounding box center [542, 59] width 20 height 20
click at [85, 277] on div "Business Income & Expenses (Debt Service Coverage Ratio)" at bounding box center [105, 281] width 113 height 14
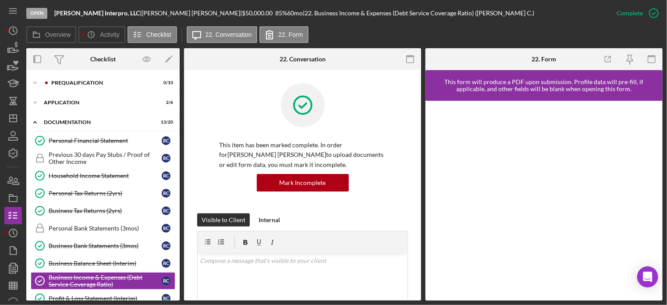
scroll to position [201, 0]
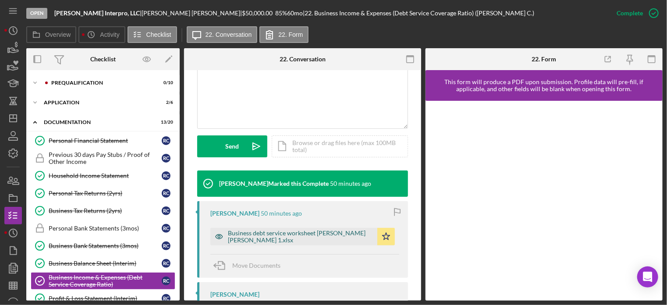
click at [339, 231] on div "Business debt service worksheet [PERSON_NAME] [PERSON_NAME] 1.xlsx" at bounding box center [300, 237] width 145 height 14
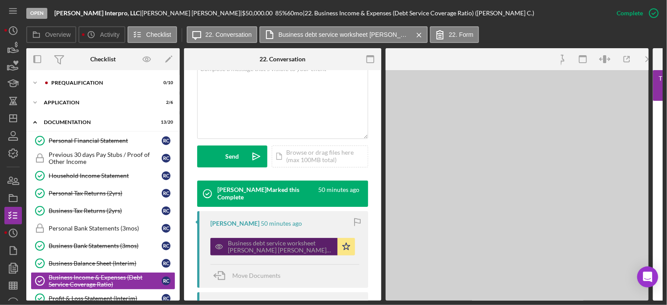
scroll to position [212, 0]
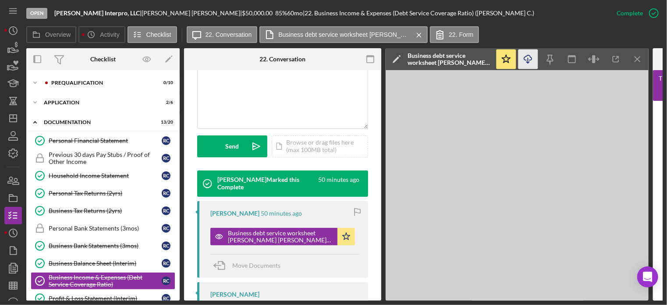
click at [524, 59] on icon "button" at bounding box center [527, 57] width 7 height 5
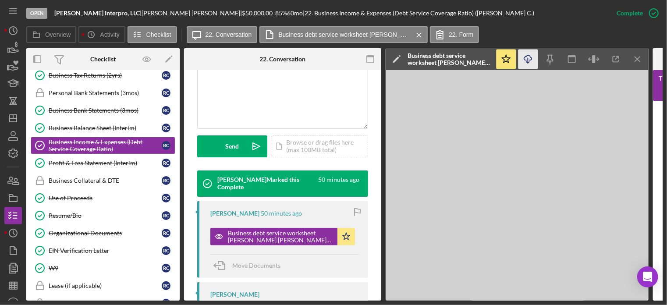
scroll to position [159, 0]
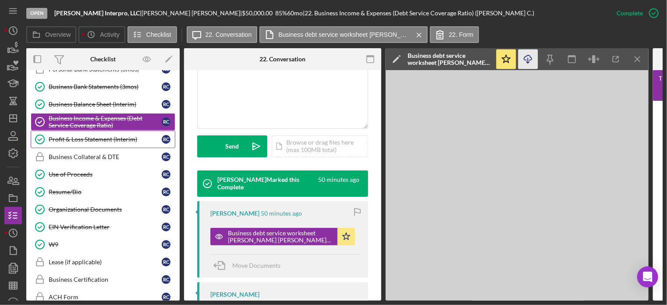
click at [67, 137] on div "Profit & Loss Statement (Interim)" at bounding box center [105, 139] width 113 height 7
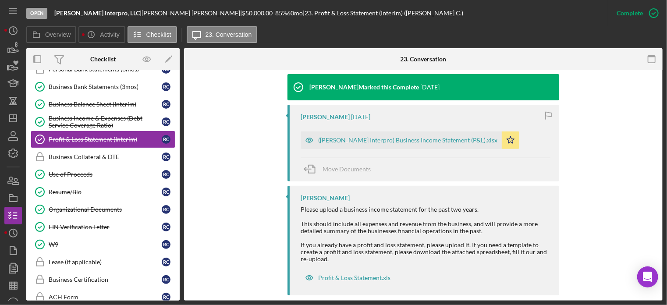
scroll to position [298, 0]
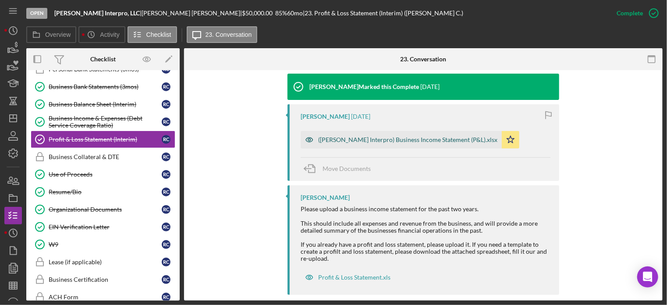
click at [364, 136] on div "([PERSON_NAME] Interpro) Business Income Statement (P&L).xlsx" at bounding box center [407, 139] width 179 height 7
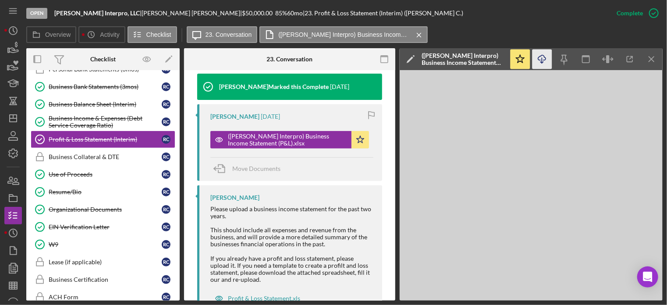
click at [541, 57] on icon "Icon/Download" at bounding box center [542, 59] width 20 height 20
click at [85, 172] on div "Use of Proceeds" at bounding box center [105, 174] width 113 height 7
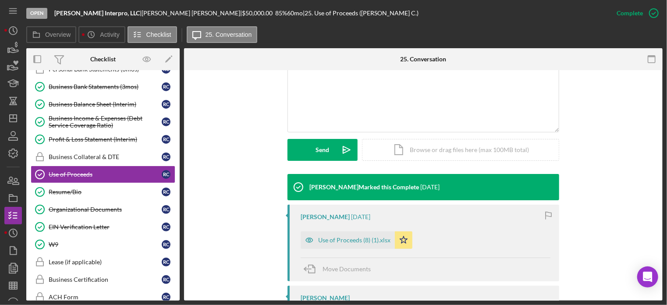
scroll to position [297, 0]
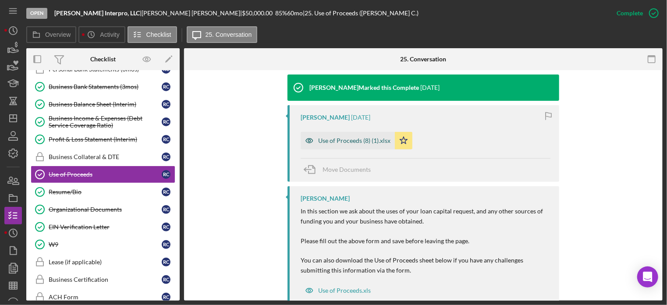
click at [339, 137] on div "Use of Proceeds (8) (1).xlsx" at bounding box center [354, 140] width 72 height 7
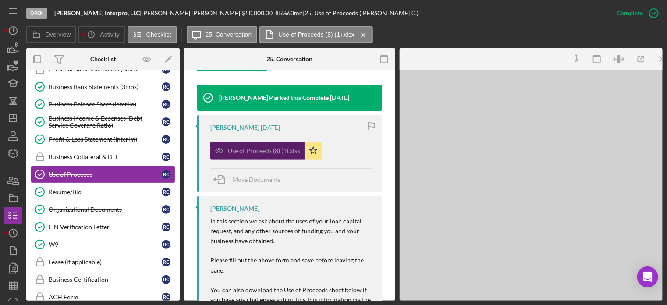
scroll to position [307, 0]
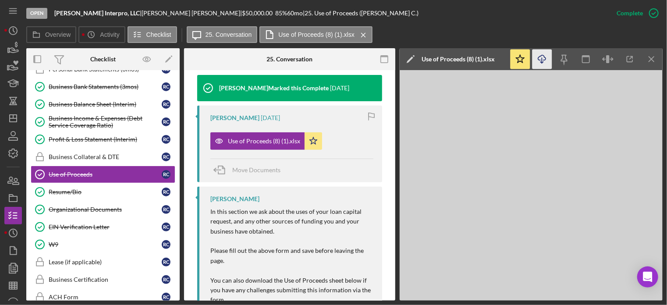
click at [544, 63] on icon "Icon/Download" at bounding box center [542, 59] width 20 height 20
click at [61, 191] on div "Resume/Bio" at bounding box center [105, 191] width 113 height 7
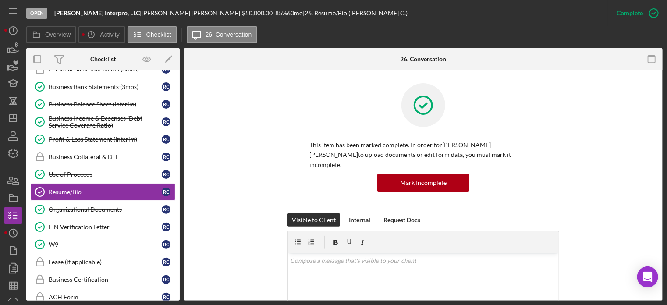
drag, startPoint x: 660, startPoint y: 152, endPoint x: 661, endPoint y: 166, distance: 13.6
click at [661, 166] on div "Resume/Bio Resume/Bio This item has been marked complete. In order for [PERSON_…" at bounding box center [423, 185] width 478 height 230
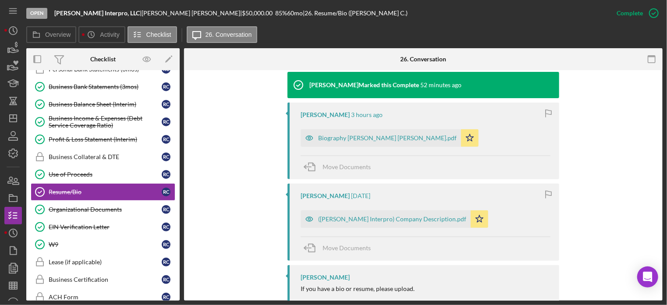
scroll to position [311, 0]
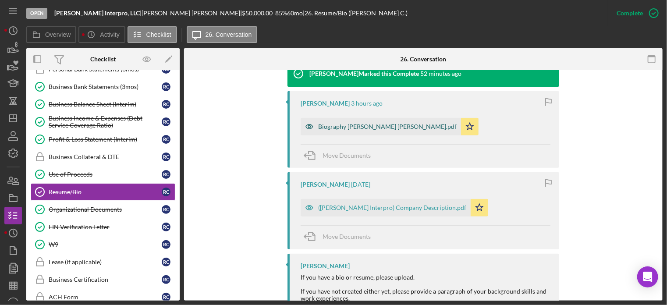
click at [369, 123] on div "Biography [PERSON_NAME] [PERSON_NAME].pdf" at bounding box center [387, 126] width 138 height 7
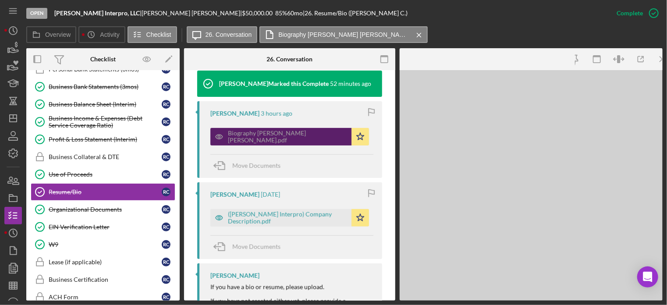
scroll to position [321, 0]
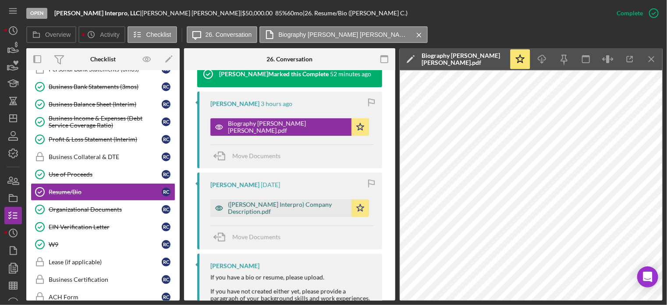
click at [293, 201] on div "([PERSON_NAME] Interpro) Company Description.pdf" at bounding box center [287, 208] width 119 height 14
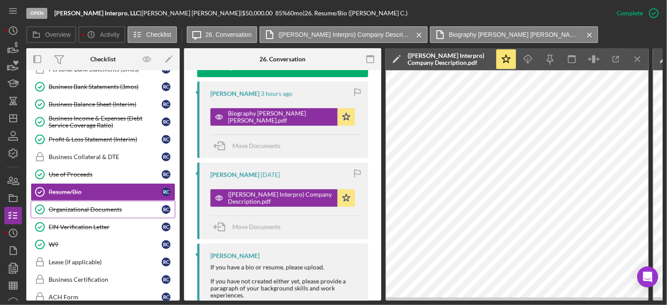
click at [75, 206] on div "Organizational Documents" at bounding box center [105, 209] width 113 height 7
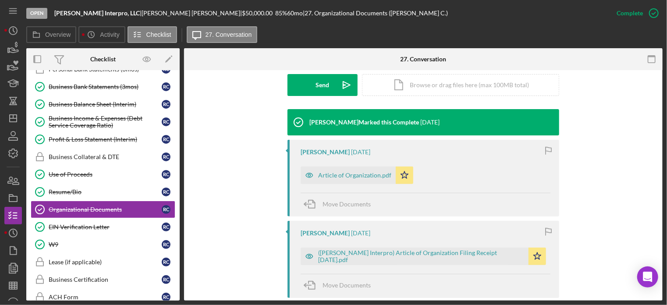
scroll to position [296, 0]
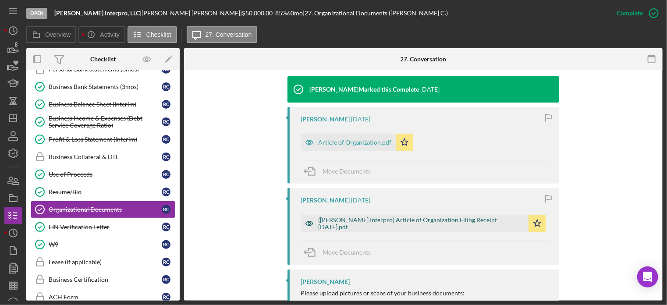
click at [349, 216] on div "([PERSON_NAME] Interpro) Article of Organization Filing Receipt [DATE].pdf" at bounding box center [421, 223] width 206 height 14
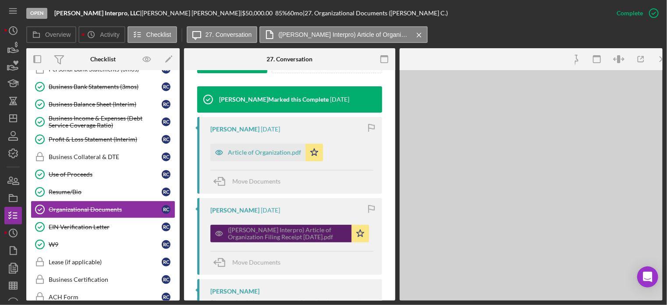
scroll to position [305, 0]
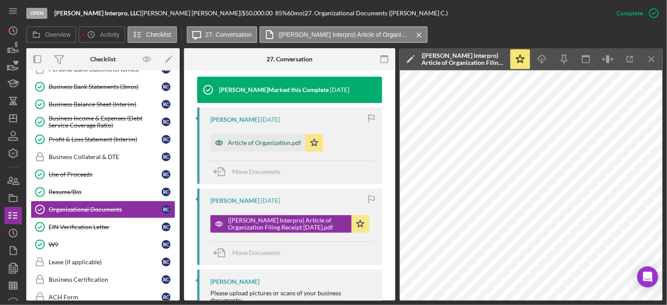
click at [251, 134] on div "Article of Organization.pdf" at bounding box center [257, 143] width 95 height 18
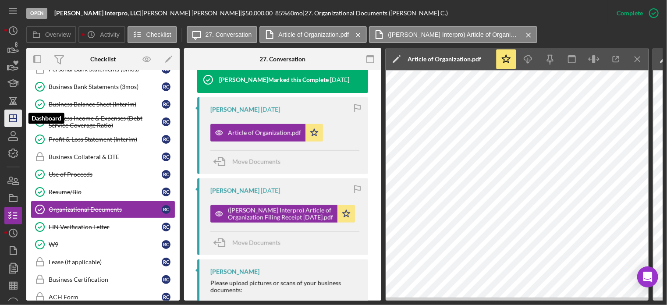
click at [13, 118] on line "button" at bounding box center [13, 118] width 7 height 0
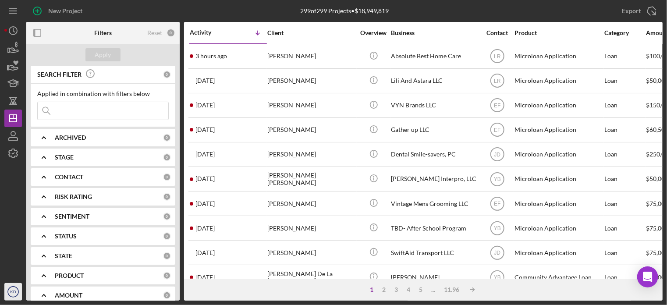
click at [14, 290] on text "KD" at bounding box center [13, 292] width 6 height 5
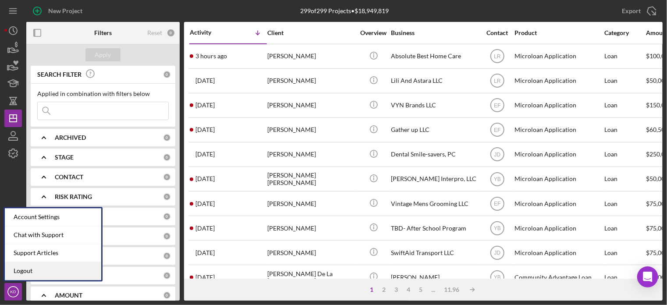
click at [19, 269] on link "Logout" at bounding box center [53, 271] width 96 height 18
